Goal: Task Accomplishment & Management: Use online tool/utility

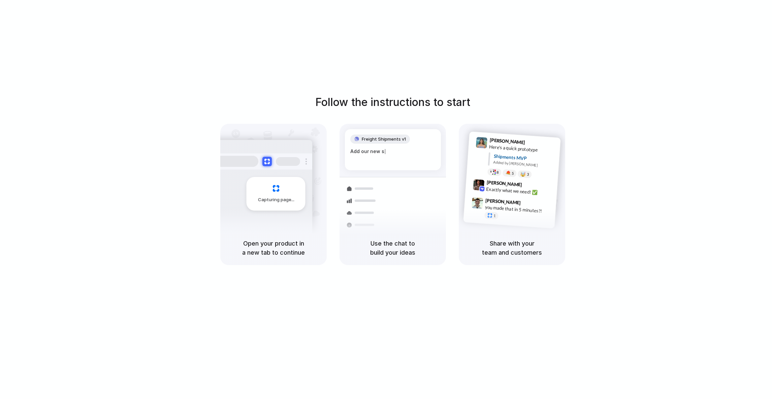
click at [333, 23] on div "Follow the instructions to start Capturing page Open your product in a new tab …" at bounding box center [392, 206] width 785 height 413
click at [604, 32] on div "Follow the instructions to start Capturing page Open your product in a new tab …" at bounding box center [392, 206] width 785 height 413
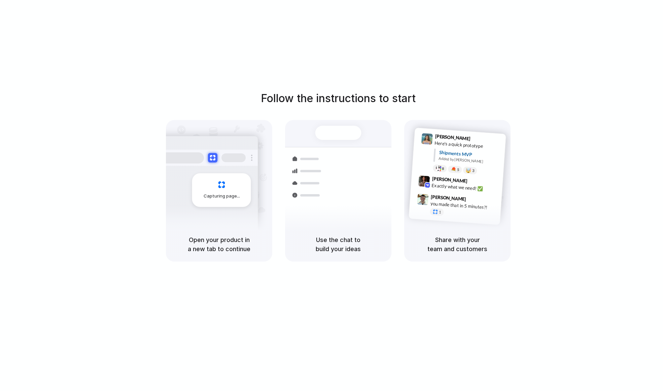
click at [332, 195] on div at bounding box center [332, 195] width 0 height 0
click at [359, 52] on div "Follow the instructions to start Capturing page Open your product in a new tab …" at bounding box center [338, 202] width 677 height 404
drag, startPoint x: 328, startPoint y: 48, endPoint x: 326, endPoint y: 309, distance: 260.3
click at [326, 309] on div "Follow the instructions to start Capturing page Open your product in a new tab …" at bounding box center [338, 202] width 677 height 404
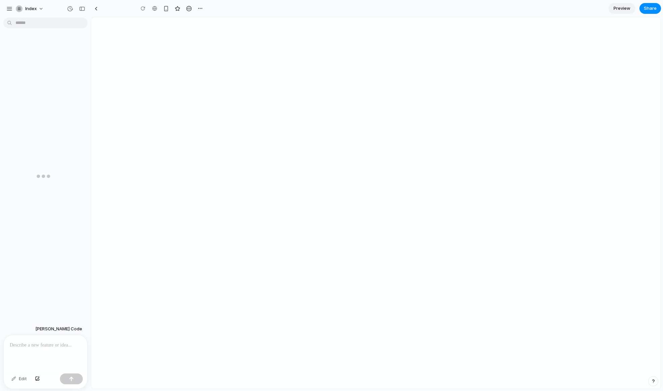
type input "**********"
click at [69, 118] on div "Start a conversation to iterate on your prototype! Try asking: "Make the button…" at bounding box center [48, 171] width 97 height 302
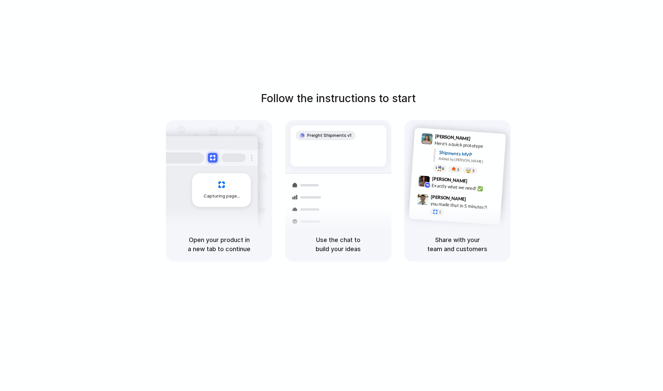
click at [153, 86] on div "Follow the instructions to start Capturing page Open your product in a new tab …" at bounding box center [338, 202] width 677 height 404
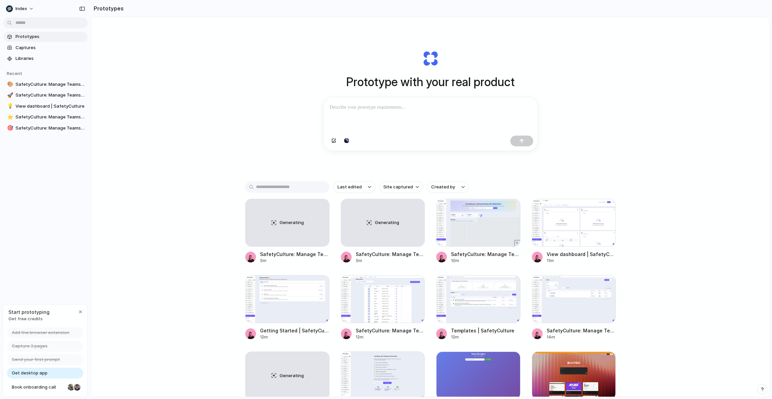
scroll to position [161, 0]
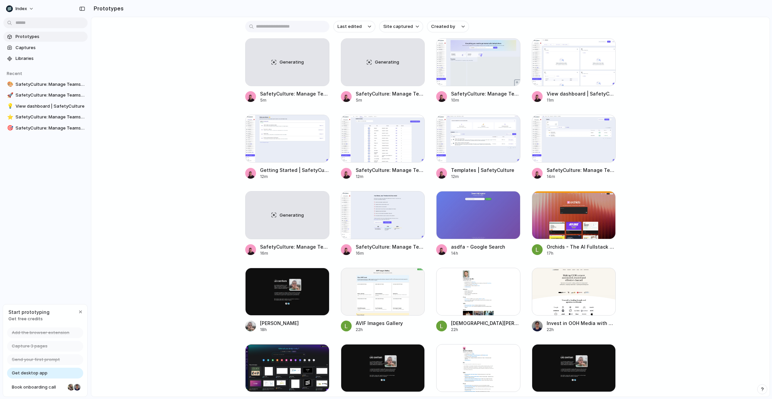
click at [215, 89] on div "Prototype with your real product Clone web app Clone screenshot Start from exis…" at bounding box center [430, 65] width 678 height 416
